Goal: Navigation & Orientation: Find specific page/section

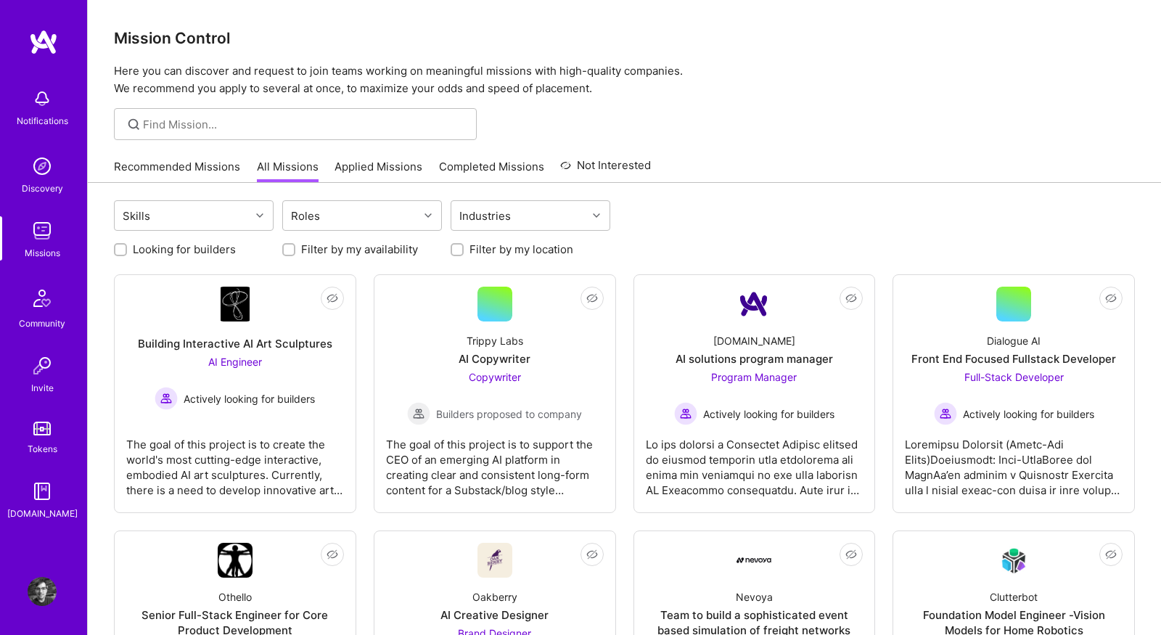
click at [483, 31] on h3 "Mission Control" at bounding box center [624, 38] width 1021 height 18
